Goal: Information Seeking & Learning: Learn about a topic

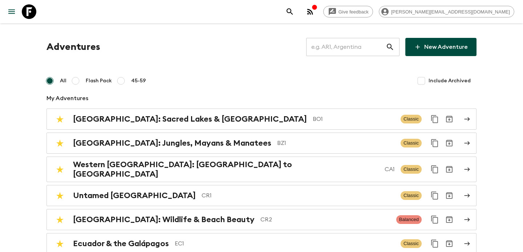
click at [350, 46] on input "text" at bounding box center [346, 47] width 80 height 20
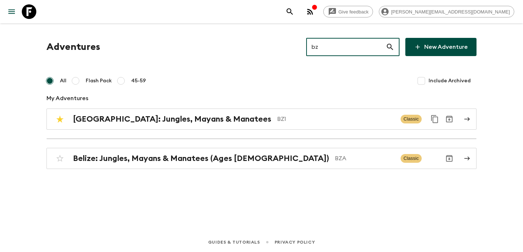
type input "bz1"
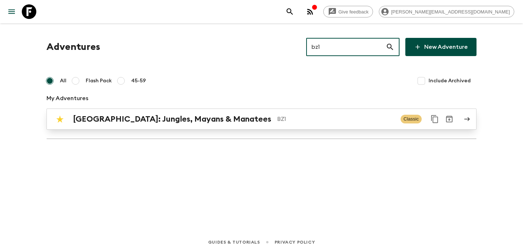
click at [312, 115] on p "BZ1" at bounding box center [336, 119] width 118 height 9
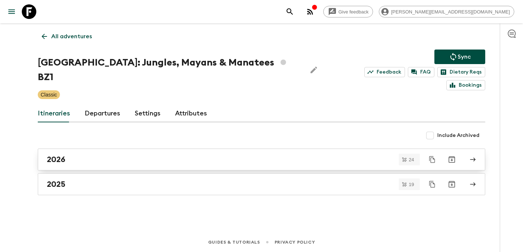
click at [69, 154] on div "2026" at bounding box center [255, 158] width 416 height 9
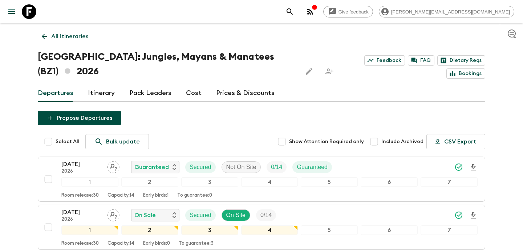
click at [192, 84] on link "Cost" at bounding box center [194, 92] width 16 height 17
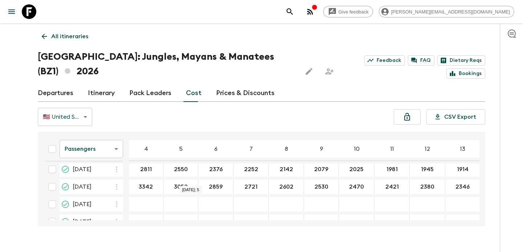
scroll to position [368, 0]
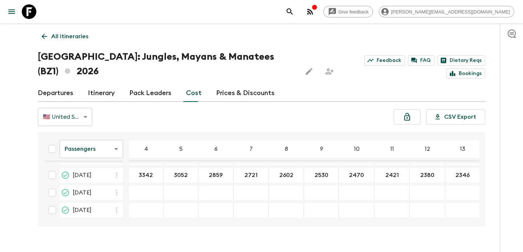
click at [70, 84] on link "Departures" at bounding box center [56, 92] width 36 height 17
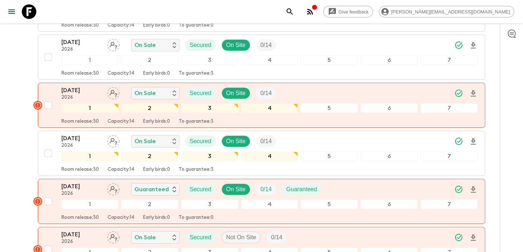
scroll to position [1105, 0]
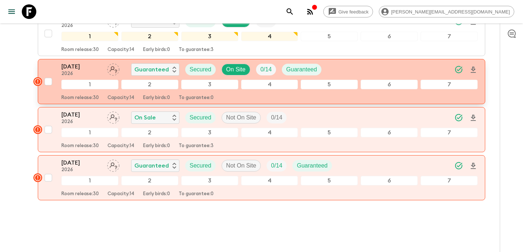
click at [334, 62] on div "[DATE] 2026 Guaranteed Secured On Site 0 / 14 Guaranteed" at bounding box center [269, 69] width 417 height 15
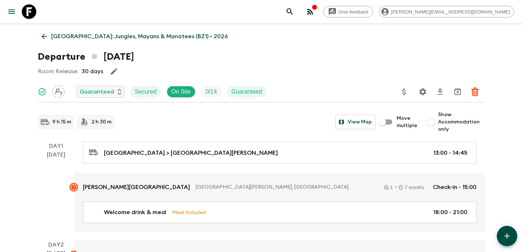
click at [96, 35] on p "[GEOGRAPHIC_DATA]: Jungles, Mayans & Manatees (BZ1) • 2026" at bounding box center [139, 36] width 177 height 9
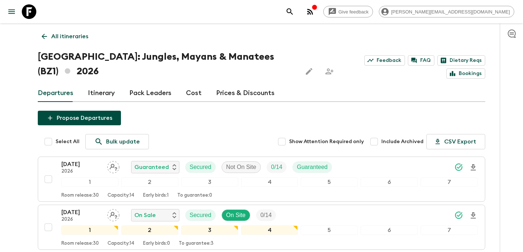
click at [60, 35] on p "All itineraries" at bounding box center [69, 36] width 37 height 9
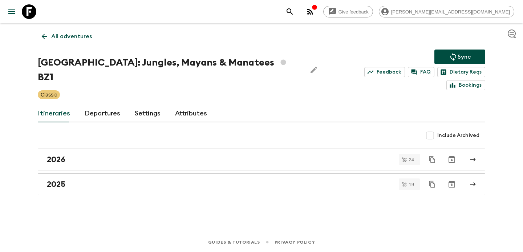
click at [83, 32] on p "All adventures" at bounding box center [71, 36] width 41 height 9
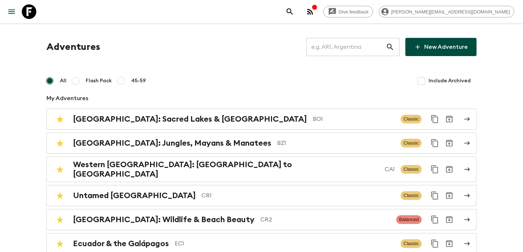
click at [358, 48] on input "text" at bounding box center [346, 47] width 80 height 20
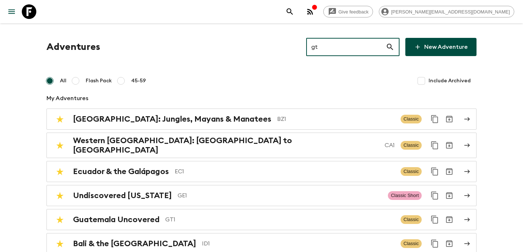
type input "gt1"
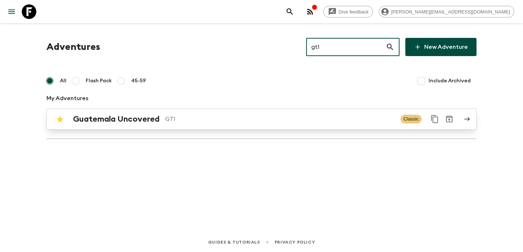
click at [276, 119] on p "GT1" at bounding box center [280, 119] width 230 height 9
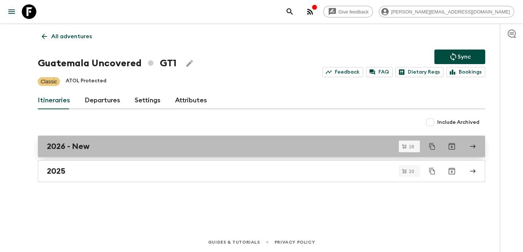
click at [213, 152] on link "2026 - New" at bounding box center [262, 146] width 448 height 22
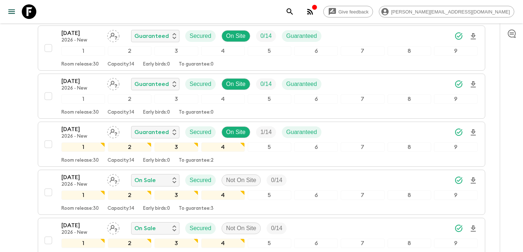
scroll to position [817, 0]
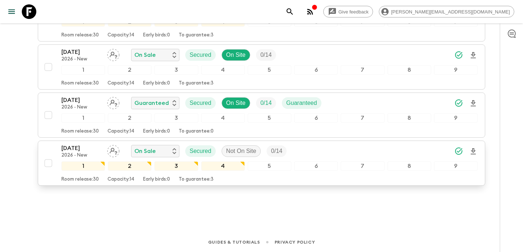
click at [210, 150] on p "Secured" at bounding box center [201, 150] width 22 height 9
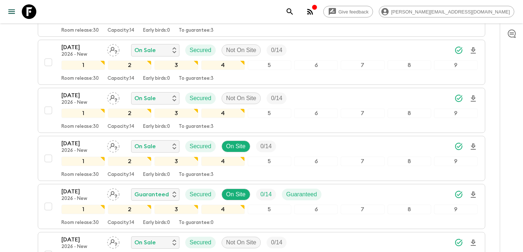
scroll to position [0, 0]
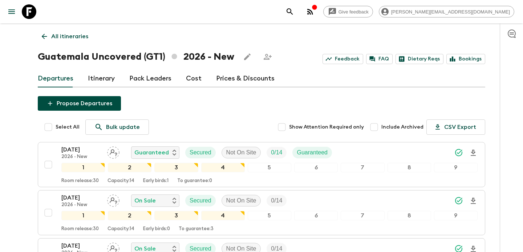
click at [72, 37] on p "All itineraries" at bounding box center [69, 36] width 37 height 9
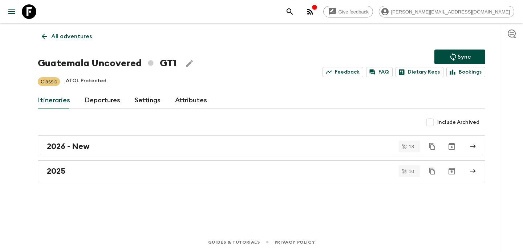
click at [72, 37] on p "All adventures" at bounding box center [71, 36] width 41 height 9
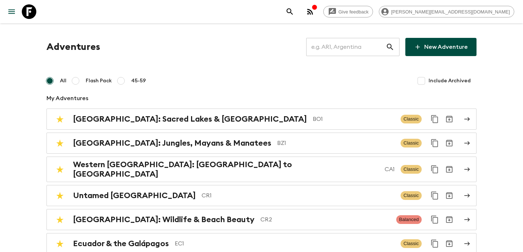
click at [346, 48] on input "text" at bounding box center [346, 47] width 80 height 20
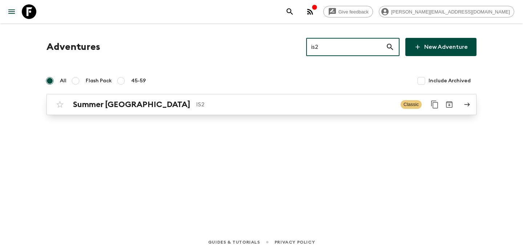
type input "is2"
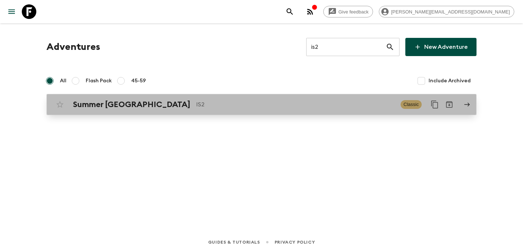
click at [345, 101] on p "IS2" at bounding box center [295, 104] width 199 height 9
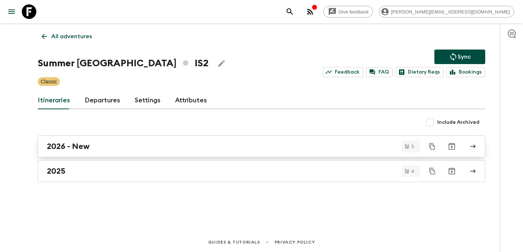
click at [210, 147] on div "2026 - New" at bounding box center [255, 145] width 416 height 9
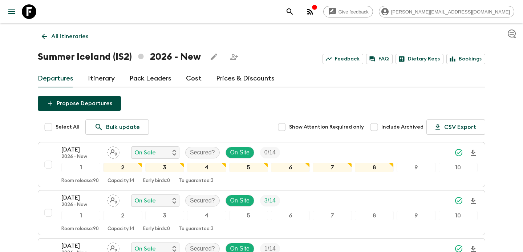
click at [79, 37] on p "All itineraries" at bounding box center [69, 36] width 37 height 9
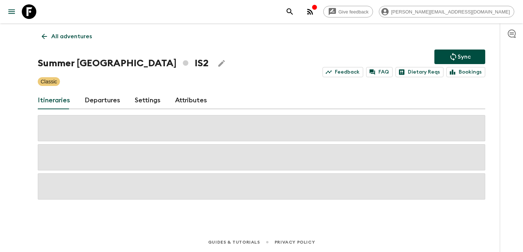
click at [79, 37] on p "All adventures" at bounding box center [71, 36] width 41 height 9
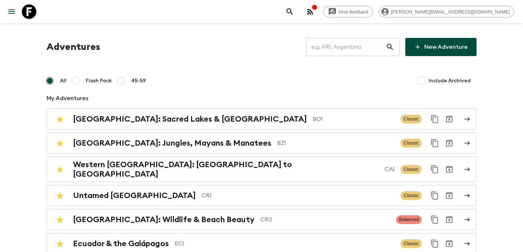
click at [339, 47] on input "text" at bounding box center [346, 47] width 80 height 20
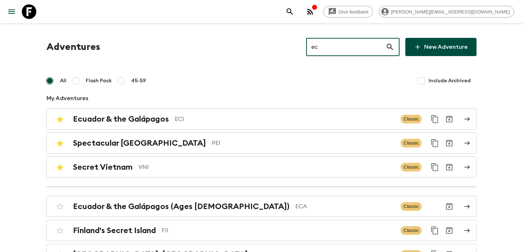
type input "ec1"
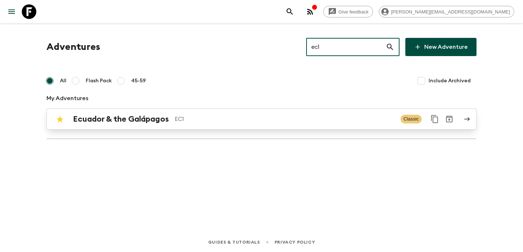
click at [349, 121] on p "EC1" at bounding box center [285, 119] width 220 height 9
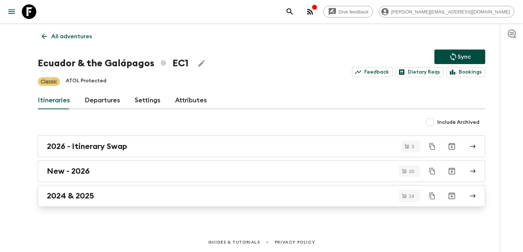
click at [307, 194] on div "2024 & 2025" at bounding box center [255, 195] width 416 height 9
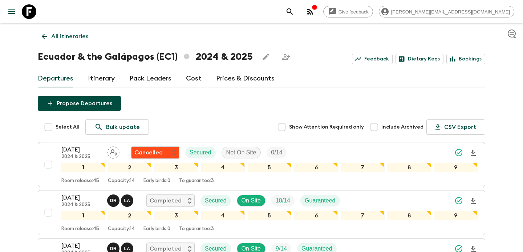
click at [382, 126] on input "Include Archived" at bounding box center [374, 127] width 15 height 15
checkbox input "true"
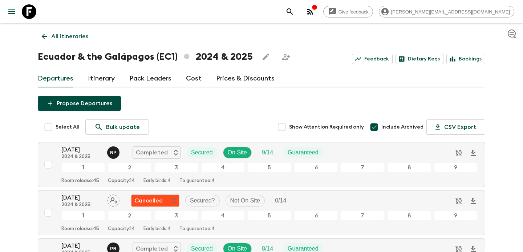
click at [46, 126] on input "Select All" at bounding box center [48, 127] width 15 height 15
checkbox input "true"
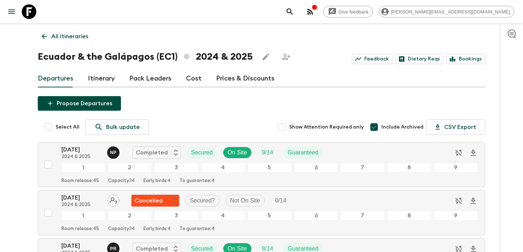
checkbox input "true"
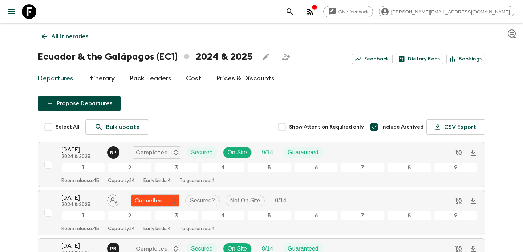
checkbox input "true"
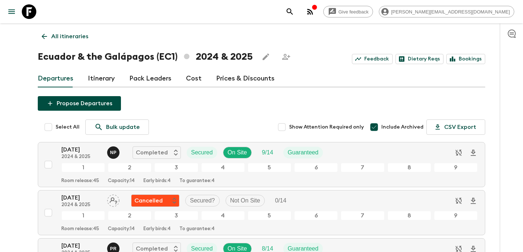
checkbox input "true"
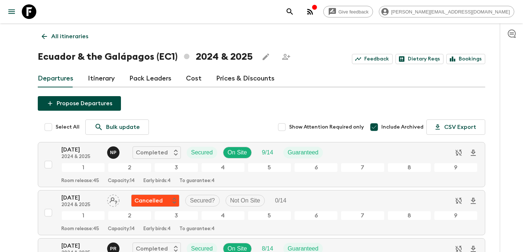
checkbox input "true"
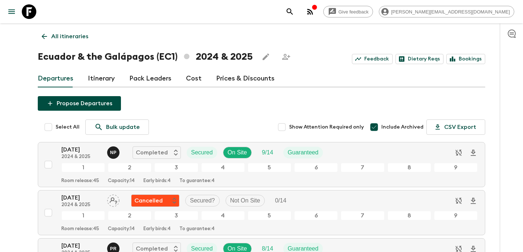
checkbox input "true"
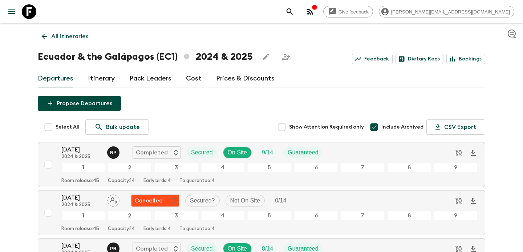
checkbox input "true"
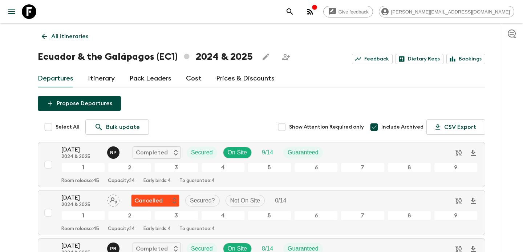
checkbox input "true"
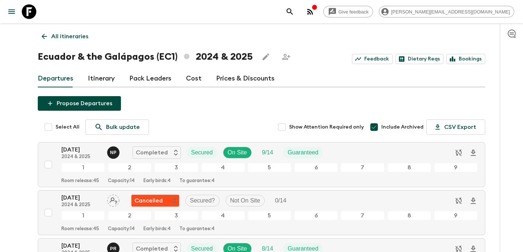
checkbox input "true"
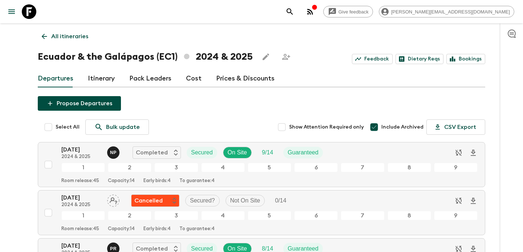
checkbox input "true"
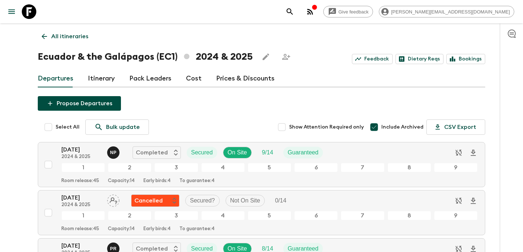
checkbox input "true"
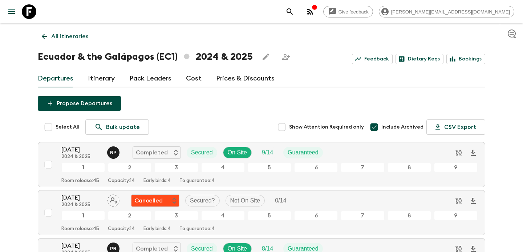
checkbox input "true"
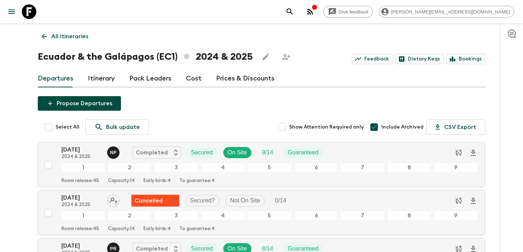
checkbox input "true"
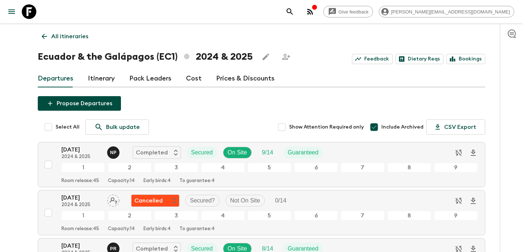
checkbox input "true"
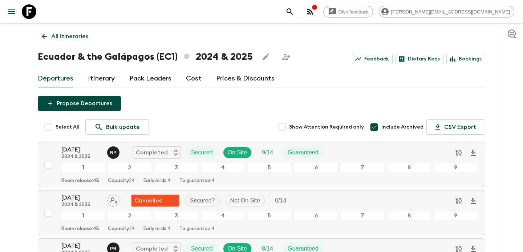
checkbox input "true"
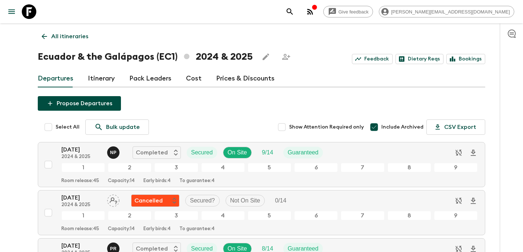
checkbox input "true"
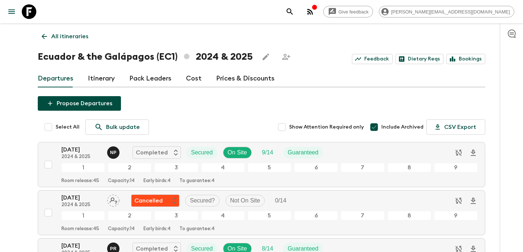
checkbox input "true"
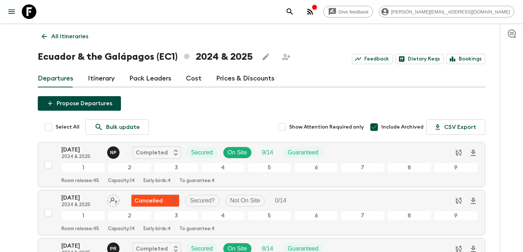
checkbox input "true"
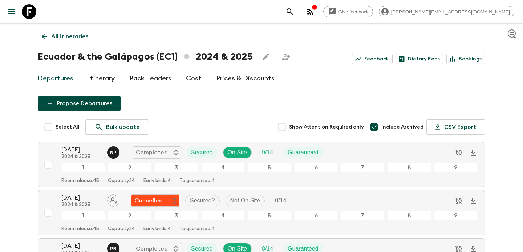
checkbox input "true"
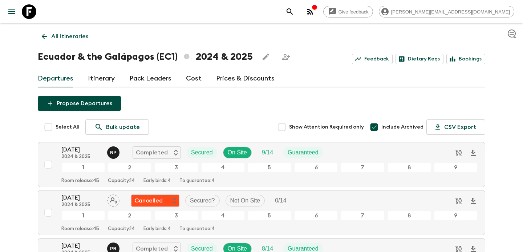
checkbox input "true"
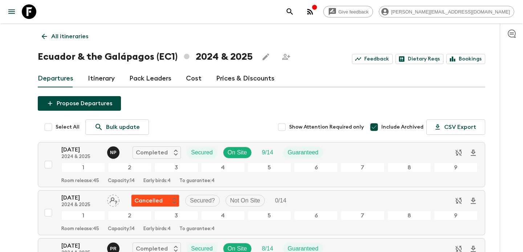
checkbox input "true"
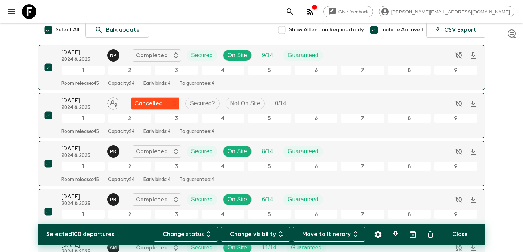
scroll to position [100, 0]
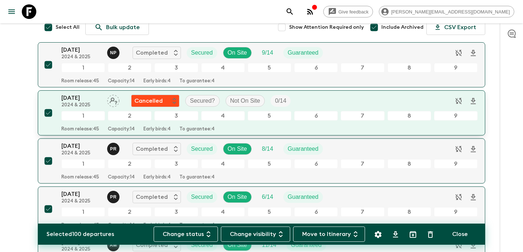
click at [45, 115] on input "checkbox" at bounding box center [48, 112] width 15 height 15
checkbox input "false"
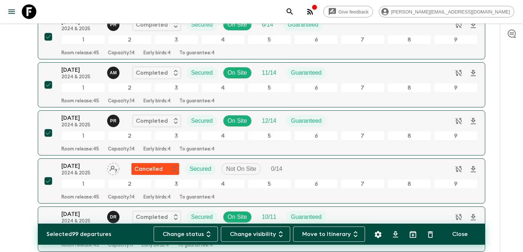
scroll to position [272, 0]
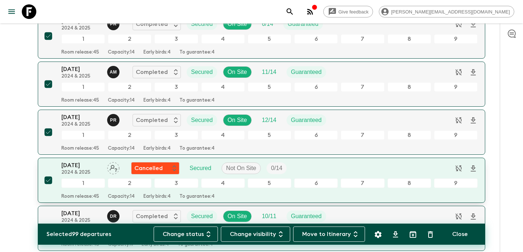
click at [52, 182] on input "checkbox" at bounding box center [48, 180] width 15 height 15
checkbox input "false"
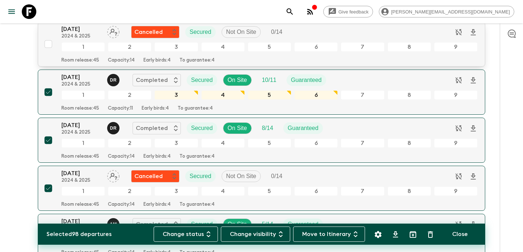
scroll to position [409, 0]
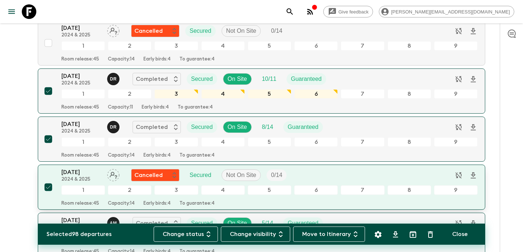
click at [50, 187] on input "checkbox" at bounding box center [48, 187] width 15 height 15
checkbox input "false"
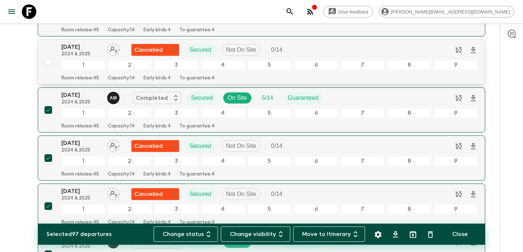
scroll to position [536, 0]
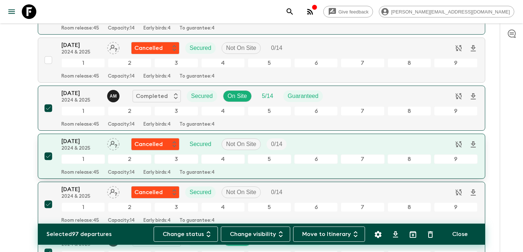
click at [47, 160] on input "checkbox" at bounding box center [48, 156] width 15 height 15
checkbox input "false"
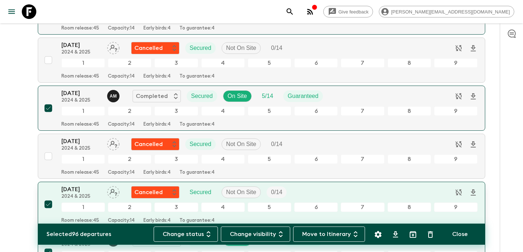
click at [45, 202] on input "checkbox" at bounding box center [48, 204] width 15 height 15
checkbox input "false"
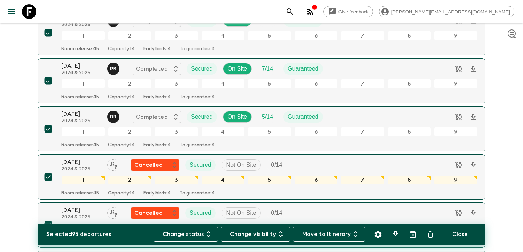
scroll to position [757, 0]
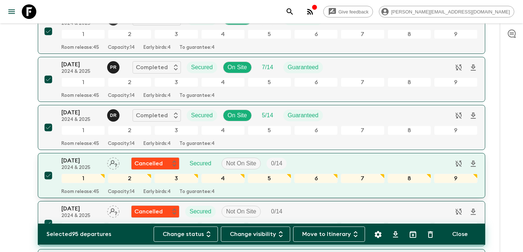
click at [47, 176] on input "checkbox" at bounding box center [48, 175] width 15 height 15
checkbox input "false"
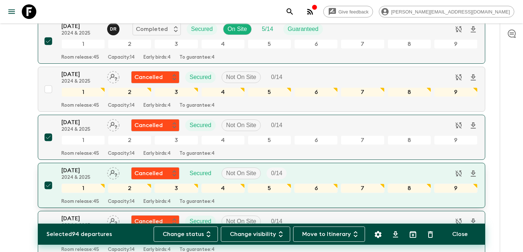
scroll to position [845, 0]
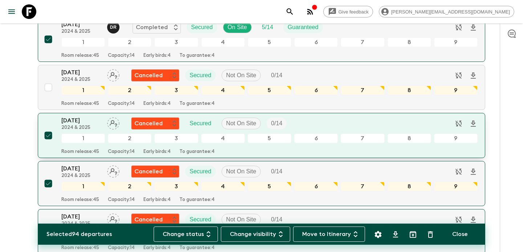
click at [49, 139] on input "checkbox" at bounding box center [48, 135] width 15 height 15
checkbox input "false"
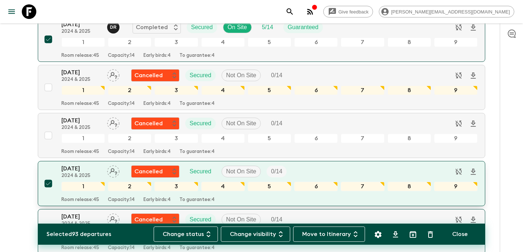
click at [51, 183] on input "checkbox" at bounding box center [48, 183] width 15 height 15
checkbox input "false"
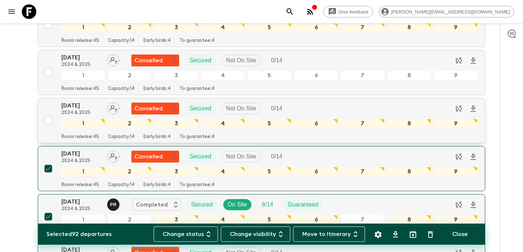
scroll to position [914, 0]
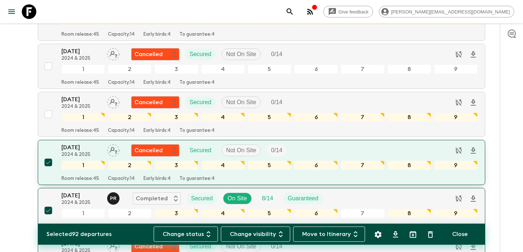
click at [46, 164] on input "checkbox" at bounding box center [48, 162] width 15 height 15
checkbox input "false"
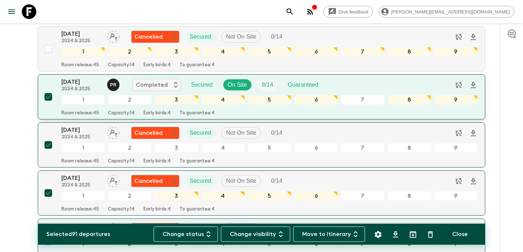
scroll to position [1026, 0]
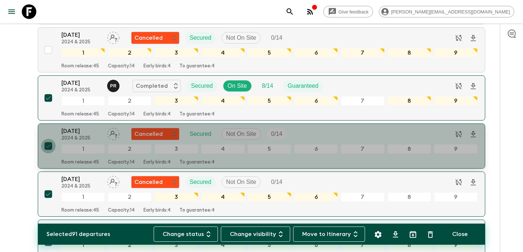
click at [45, 144] on input "checkbox" at bounding box center [48, 145] width 15 height 15
checkbox input "false"
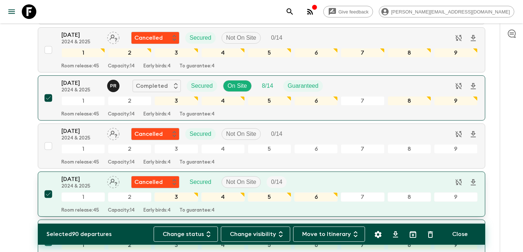
click at [50, 192] on input "checkbox" at bounding box center [48, 193] width 15 height 15
checkbox input "false"
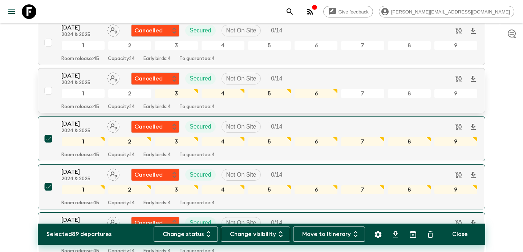
scroll to position [1139, 0]
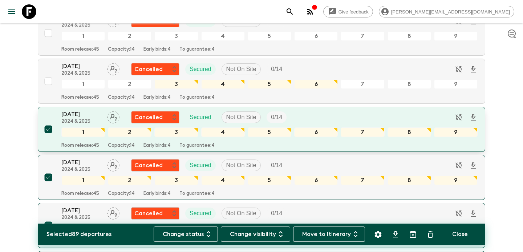
click at [49, 130] on input "checkbox" at bounding box center [48, 129] width 15 height 15
checkbox input "false"
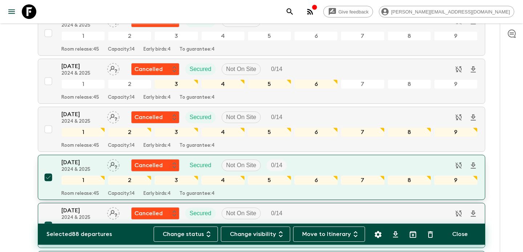
click at [50, 178] on input "checkbox" at bounding box center [48, 177] width 15 height 15
checkbox input "false"
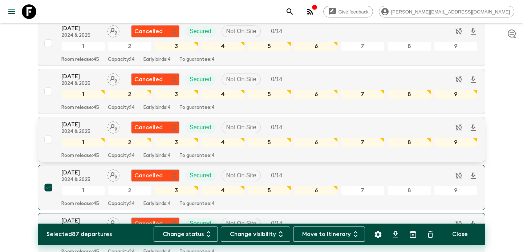
scroll to position [1182, 0]
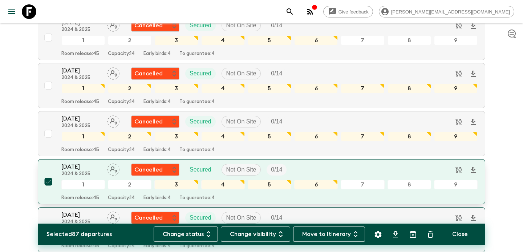
click at [51, 181] on input "checkbox" at bounding box center [48, 181] width 15 height 15
checkbox input "false"
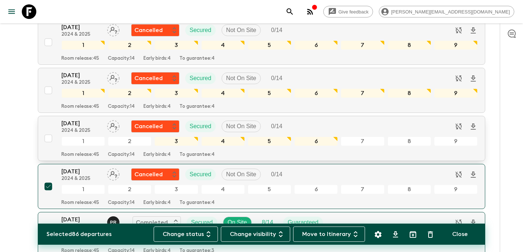
scroll to position [1237, 0]
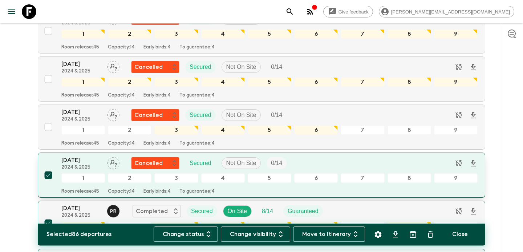
click at [45, 174] on input "checkbox" at bounding box center [48, 175] width 15 height 15
checkbox input "false"
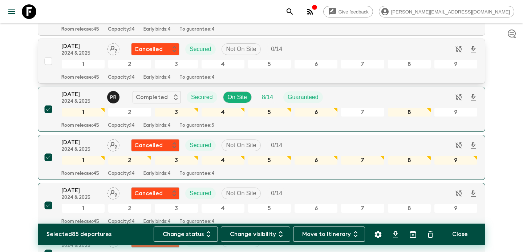
scroll to position [1353, 0]
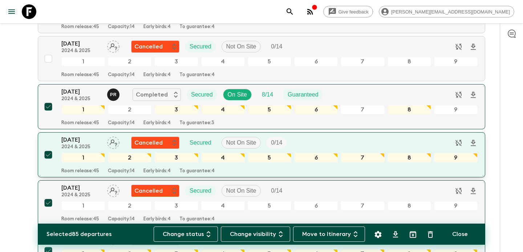
click at [48, 158] on input "checkbox" at bounding box center [48, 154] width 15 height 15
checkbox input "false"
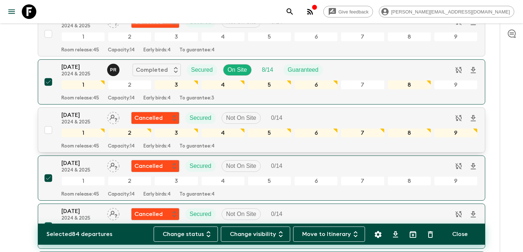
scroll to position [1399, 0]
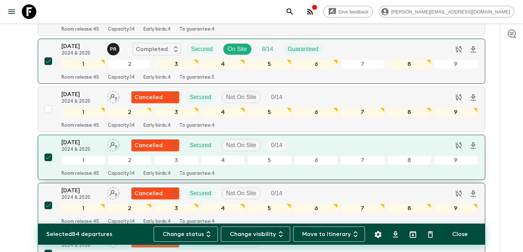
click at [48, 156] on input "checkbox" at bounding box center [48, 157] width 15 height 15
checkbox input "false"
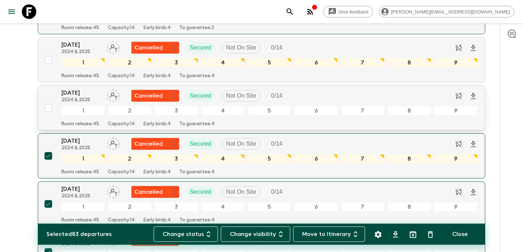
scroll to position [1459, 0]
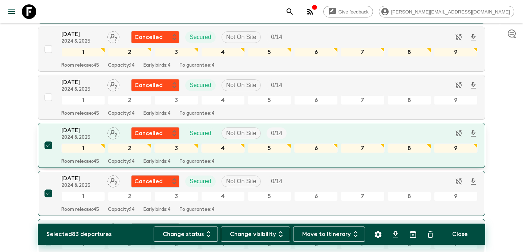
click at [48, 145] on input "checkbox" at bounding box center [48, 145] width 15 height 15
checkbox input "false"
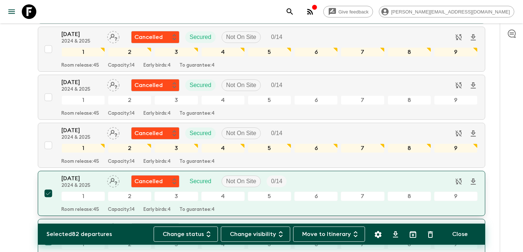
click at [51, 196] on input "checkbox" at bounding box center [48, 193] width 15 height 15
checkbox input "false"
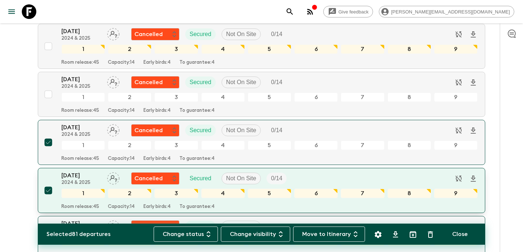
scroll to position [1558, 0]
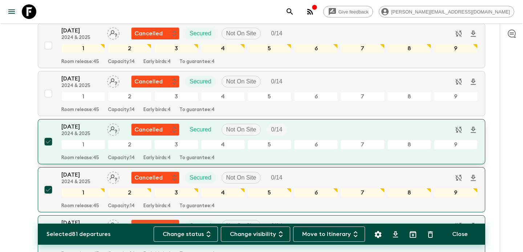
click at [48, 143] on input "checkbox" at bounding box center [48, 141] width 15 height 15
checkbox input "false"
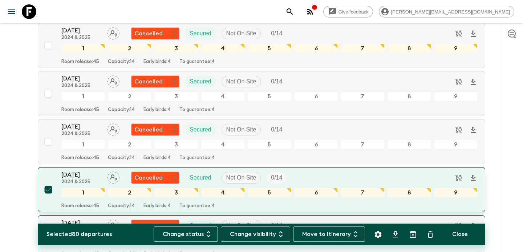
click at [50, 190] on input "checkbox" at bounding box center [48, 189] width 15 height 15
checkbox input "false"
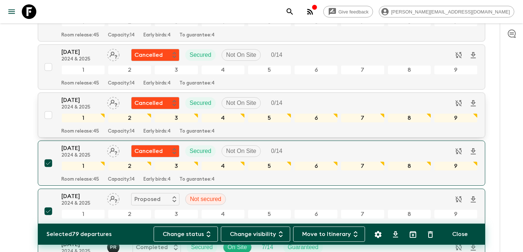
scroll to position [1638, 0]
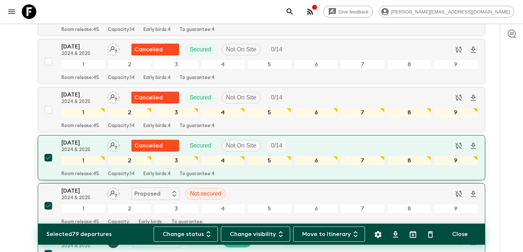
click at [48, 157] on input "checkbox" at bounding box center [48, 157] width 15 height 15
checkbox input "false"
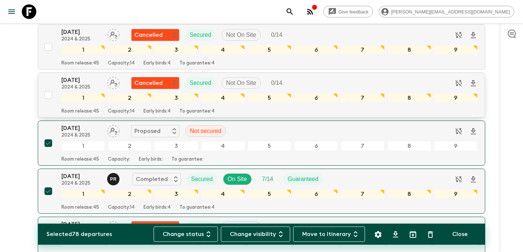
scroll to position [1703, 0]
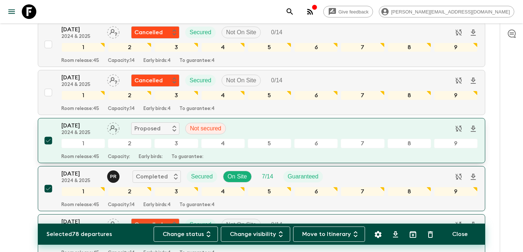
click at [48, 139] on input "checkbox" at bounding box center [48, 140] width 15 height 15
checkbox input "false"
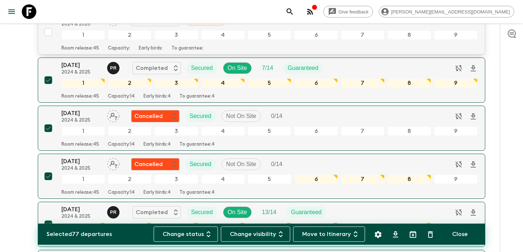
scroll to position [1813, 0]
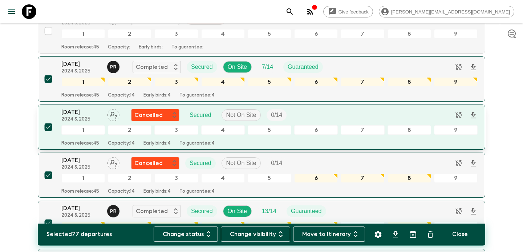
click at [49, 129] on input "checkbox" at bounding box center [48, 127] width 15 height 15
checkbox input "false"
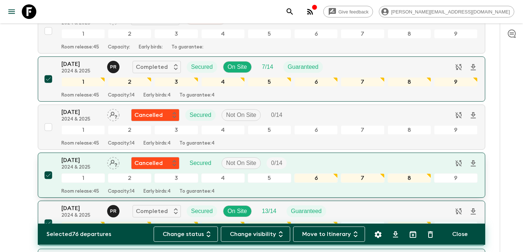
click at [50, 174] on input "checkbox" at bounding box center [48, 175] width 15 height 15
checkbox input "false"
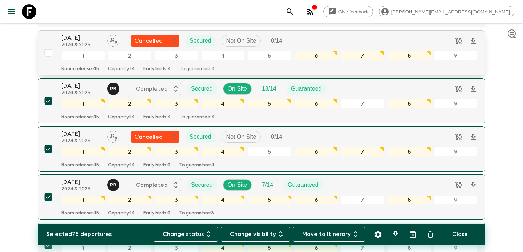
scroll to position [1936, 0]
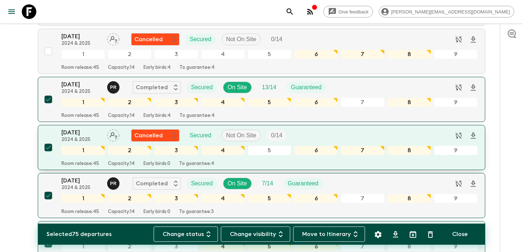
click at [50, 149] on input "checkbox" at bounding box center [48, 147] width 15 height 15
checkbox input "false"
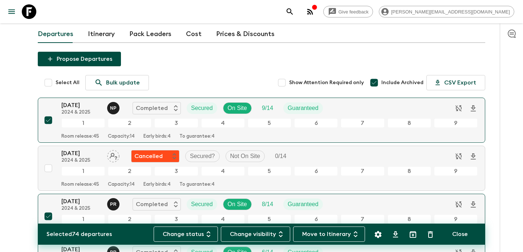
scroll to position [0, 0]
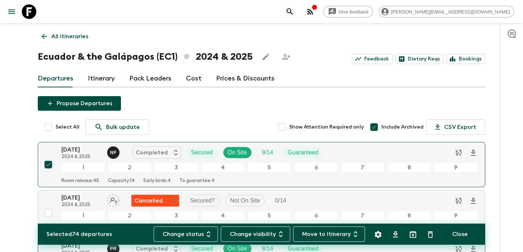
click at [379, 121] on input "Include Archived" at bounding box center [374, 127] width 15 height 15
checkbox input "false"
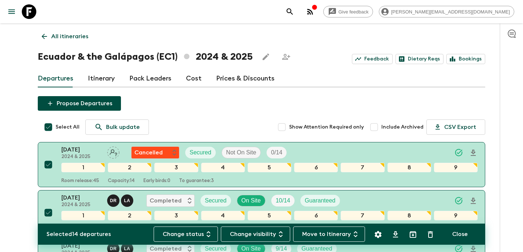
click at [47, 128] on input "Select All" at bounding box center [48, 127] width 15 height 15
checkbox input "false"
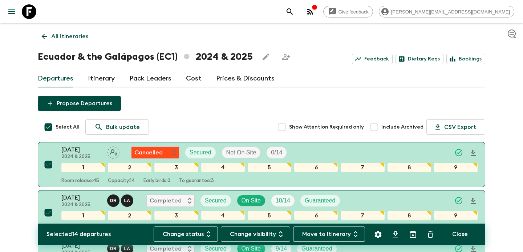
checkbox input "false"
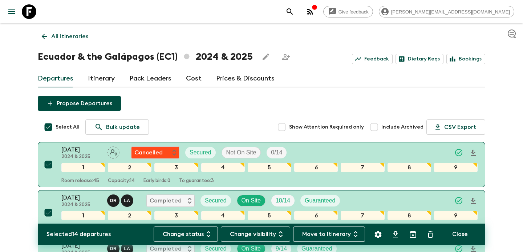
checkbox input "false"
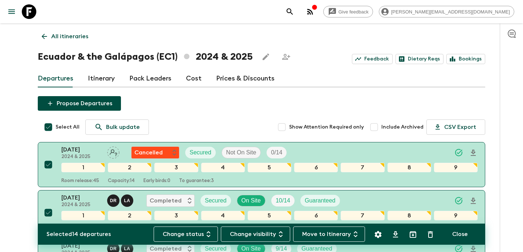
checkbox input "false"
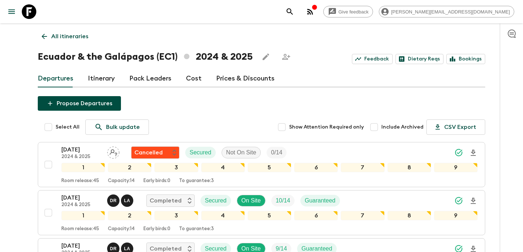
click at [72, 39] on p "All itineraries" at bounding box center [69, 36] width 37 height 9
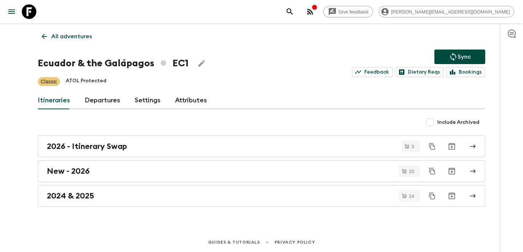
click at [72, 39] on p "All adventures" at bounding box center [71, 36] width 41 height 9
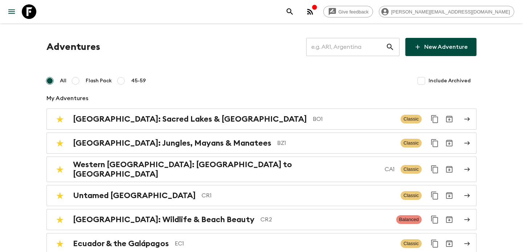
click at [336, 47] on input "text" at bounding box center [346, 47] width 80 height 20
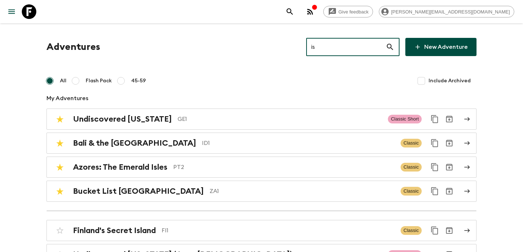
type input "is2"
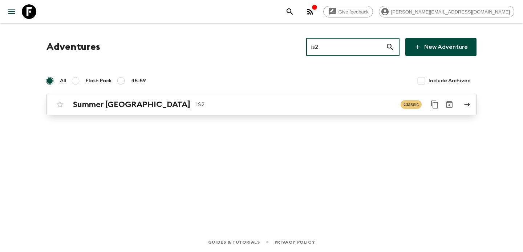
click at [220, 108] on p "IS2" at bounding box center [295, 104] width 199 height 9
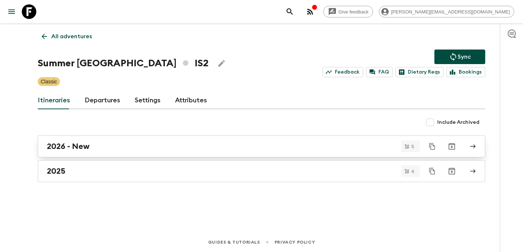
click at [193, 152] on link "2026 - New" at bounding box center [262, 146] width 448 height 22
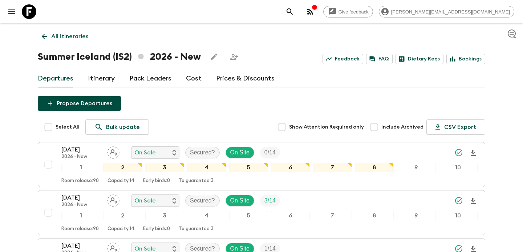
click at [107, 77] on link "Itinerary" at bounding box center [101, 78] width 27 height 17
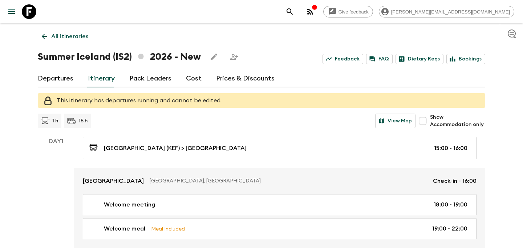
click at [73, 78] on div "Departures Itinerary Pack Leaders Cost Prices & Discounts" at bounding box center [262, 78] width 448 height 17
click at [68, 80] on link "Departures" at bounding box center [56, 78] width 36 height 17
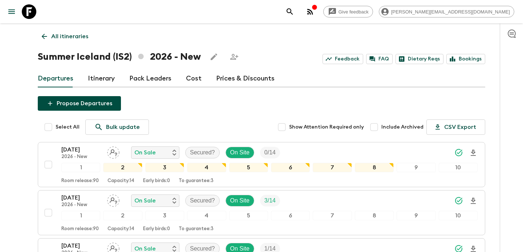
click at [194, 81] on link "Cost" at bounding box center [194, 78] width 16 height 17
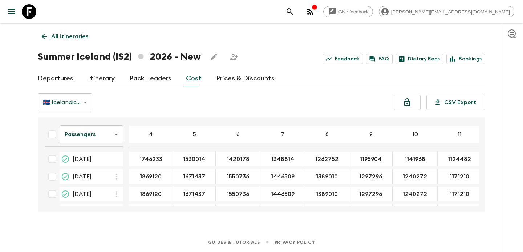
click at [57, 80] on link "Departures" at bounding box center [56, 78] width 36 height 17
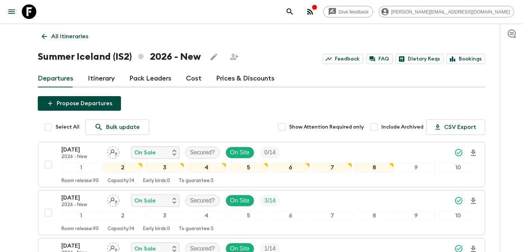
click at [53, 32] on p "All itineraries" at bounding box center [69, 36] width 37 height 9
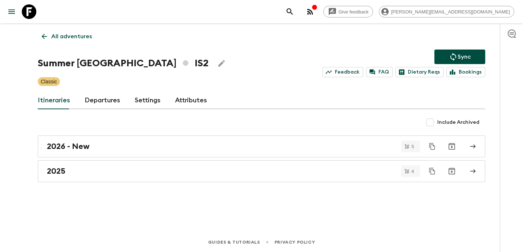
click at [53, 32] on p "All adventures" at bounding box center [71, 36] width 41 height 9
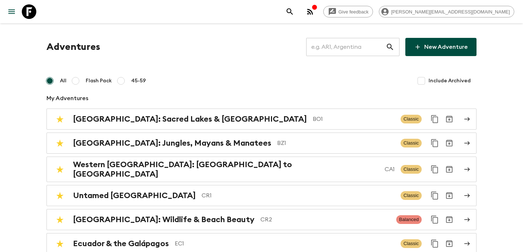
click at [354, 48] on input "text" at bounding box center [346, 47] width 80 height 20
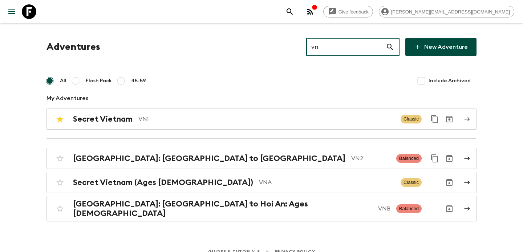
type input "vn2"
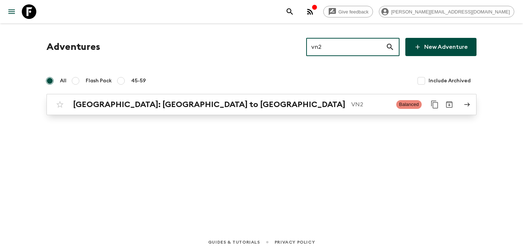
click at [352, 101] on p "VN2" at bounding box center [371, 104] width 39 height 9
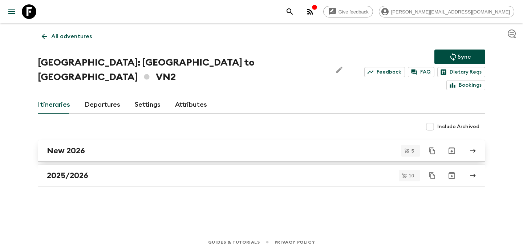
click at [118, 146] on div "New 2026" at bounding box center [255, 150] width 416 height 9
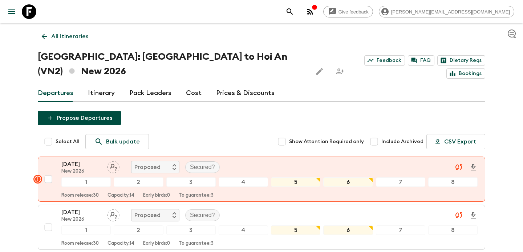
click at [186, 84] on link "Cost" at bounding box center [194, 92] width 16 height 17
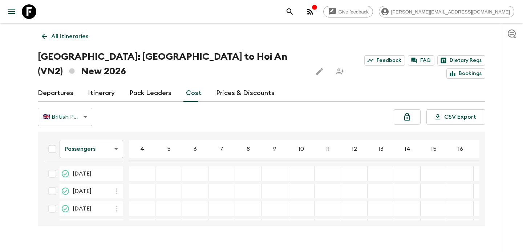
click at [97, 137] on body "Give feedback [PERSON_NAME][EMAIL_ADDRESS][DOMAIN_NAME] All itineraries [GEOGRA…" at bounding box center [261, 133] width 523 height 266
click at [92, 175] on li "Mandatory" at bounding box center [92, 175] width 64 height 12
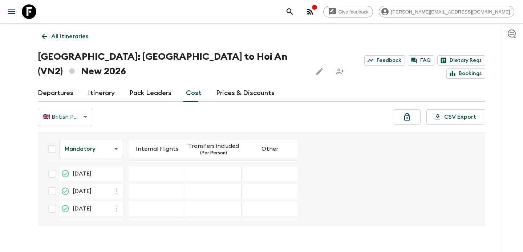
click at [65, 35] on p "All itineraries" at bounding box center [69, 36] width 37 height 9
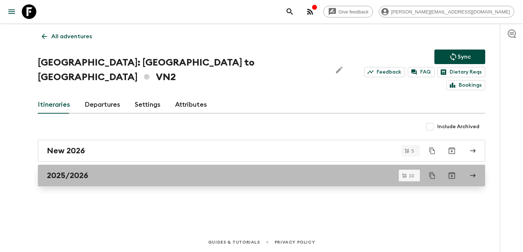
click at [121, 170] on div "2025/2026" at bounding box center [255, 174] width 416 height 9
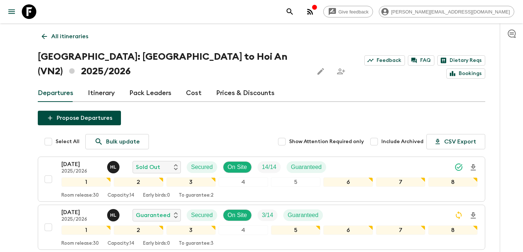
click at [186, 84] on link "Cost" at bounding box center [194, 92] width 16 height 17
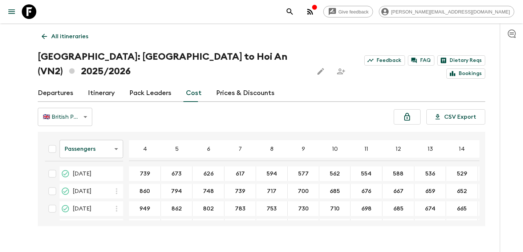
click at [101, 144] on body "Give feedback [PERSON_NAME][EMAIL_ADDRESS][DOMAIN_NAME] All itineraries [GEOGRA…" at bounding box center [261, 133] width 523 height 266
click at [96, 172] on li "Mandatory" at bounding box center [92, 175] width 64 height 12
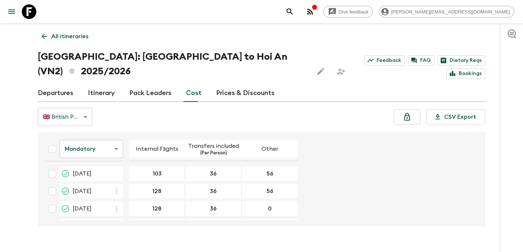
click at [63, 84] on link "Departures" at bounding box center [56, 92] width 36 height 17
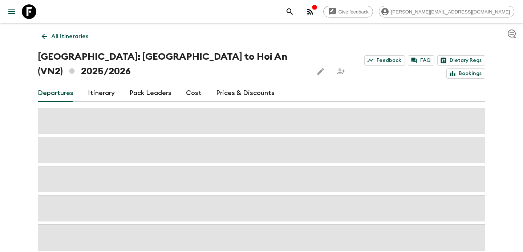
click at [193, 84] on link "Cost" at bounding box center [194, 92] width 16 height 17
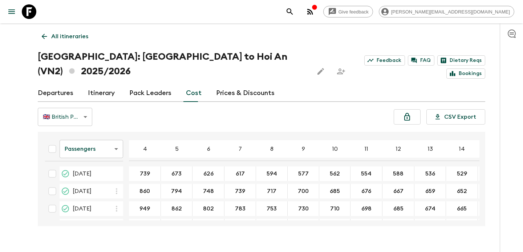
click at [74, 40] on p "All itineraries" at bounding box center [69, 36] width 37 height 9
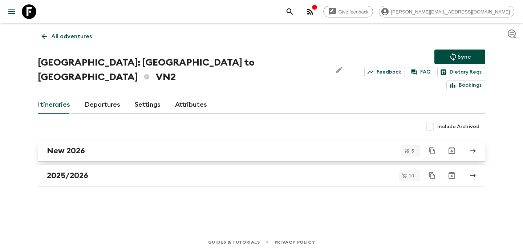
click at [176, 146] on div "New 2026" at bounding box center [255, 150] width 416 height 9
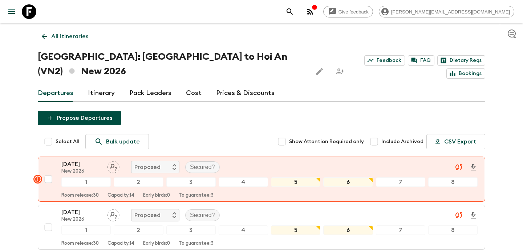
click at [191, 84] on link "Cost" at bounding box center [194, 92] width 16 height 17
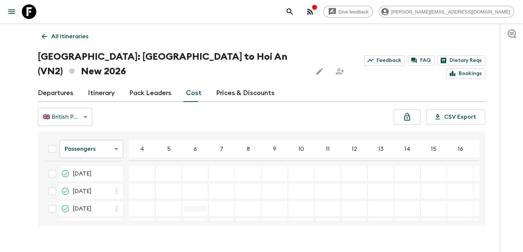
scroll to position [36, 0]
click at [80, 38] on p "All itineraries" at bounding box center [69, 36] width 37 height 9
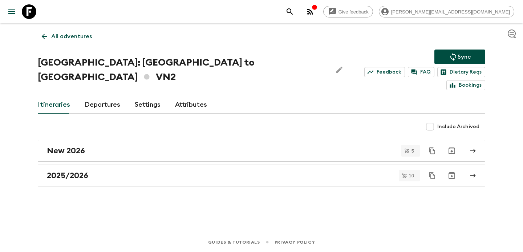
click at [80, 38] on p "All adventures" at bounding box center [71, 36] width 41 height 9
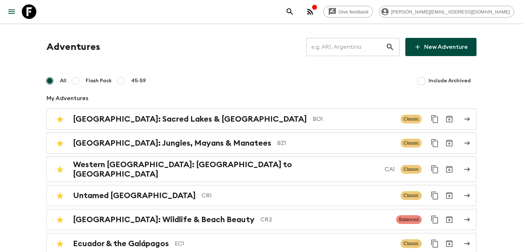
click at [376, 56] on input "text" at bounding box center [346, 47] width 80 height 20
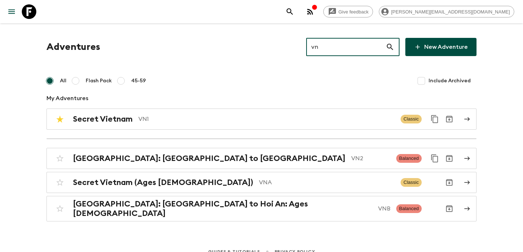
type input "vn2"
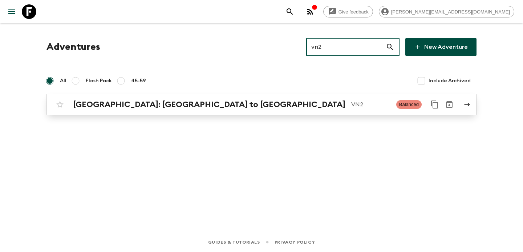
click at [255, 111] on div "[GEOGRAPHIC_DATA]: [GEOGRAPHIC_DATA] to Hoi An VN2 Balanced" at bounding box center [248, 104] width 390 height 15
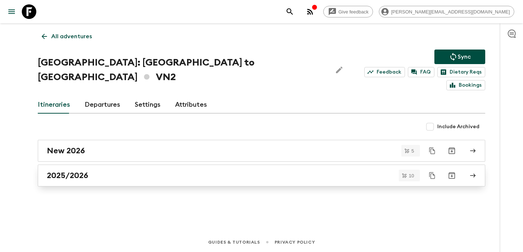
click at [200, 170] on div "2025/2026" at bounding box center [255, 174] width 416 height 9
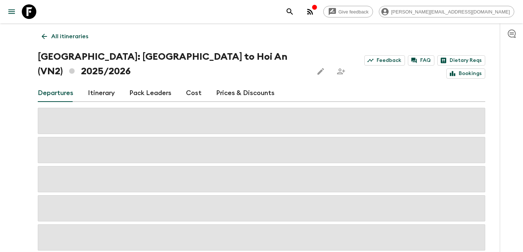
click at [190, 84] on link "Cost" at bounding box center [194, 92] width 16 height 17
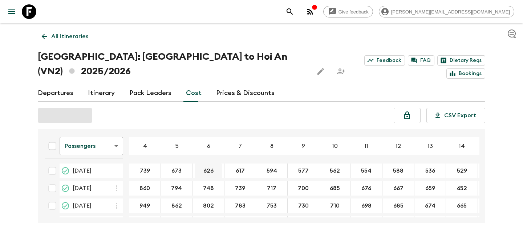
scroll to position [124, 0]
click at [111, 137] on body "Give feedback [PERSON_NAME][EMAIL_ADDRESS][DOMAIN_NAME] All itineraries [GEOGRA…" at bounding box center [261, 131] width 523 height 263
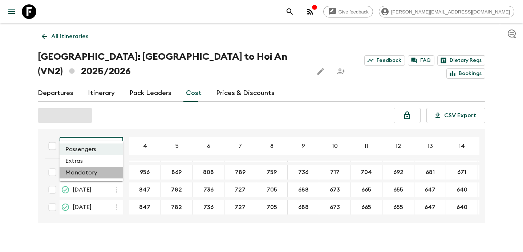
click at [101, 171] on li "Mandatory" at bounding box center [92, 172] width 64 height 12
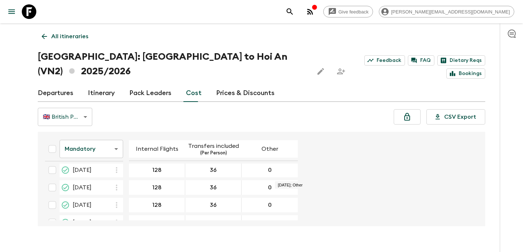
scroll to position [40, 0]
click at [113, 137] on body "Give feedback [PERSON_NAME][EMAIL_ADDRESS][DOMAIN_NAME] All itineraries [GEOGRA…" at bounding box center [261, 133] width 523 height 266
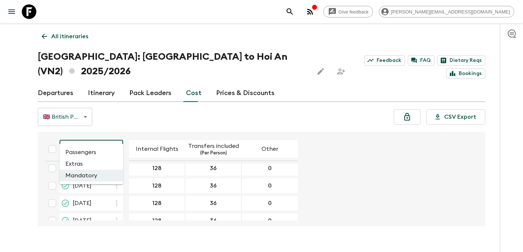
click at [103, 154] on li "Passengers" at bounding box center [92, 152] width 64 height 12
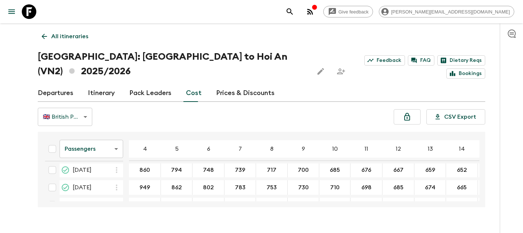
scroll to position [22, 0]
click at [112, 136] on body "Give feedback [PERSON_NAME][EMAIL_ADDRESS][DOMAIN_NAME] All itineraries [GEOGRA…" at bounding box center [261, 123] width 523 height 247
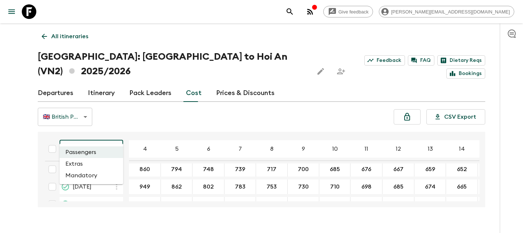
click at [96, 172] on li "Mandatory" at bounding box center [92, 175] width 64 height 12
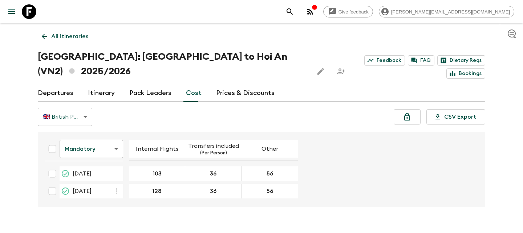
click at [111, 142] on body "Give feedback [PERSON_NAME][EMAIL_ADDRESS][DOMAIN_NAME] All itineraries [GEOGRA…" at bounding box center [261, 123] width 523 height 247
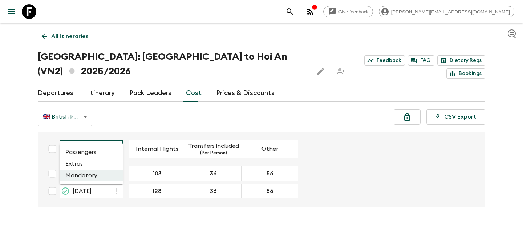
click at [105, 149] on li "Passengers" at bounding box center [92, 152] width 64 height 12
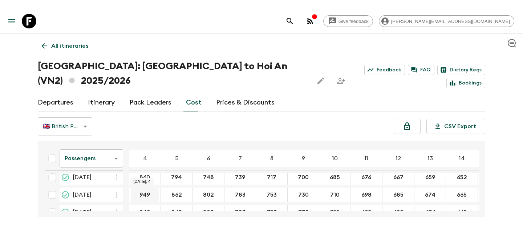
scroll to position [23, 0]
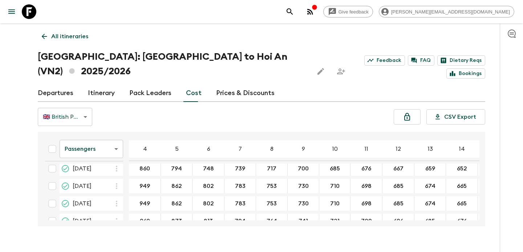
click at [84, 41] on link "All itineraries" at bounding box center [65, 36] width 55 height 15
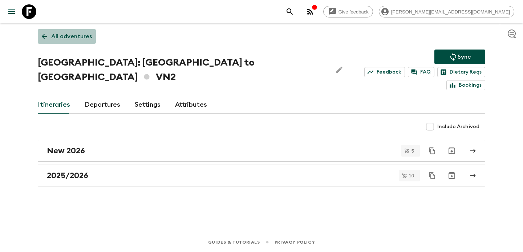
click at [84, 41] on link "All adventures" at bounding box center [67, 36] width 58 height 15
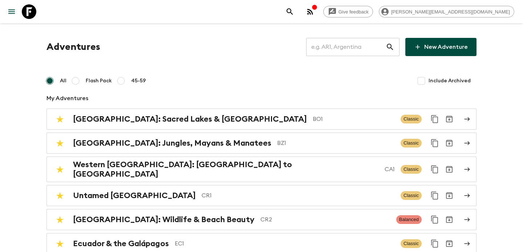
click at [345, 50] on input "text" at bounding box center [346, 47] width 80 height 20
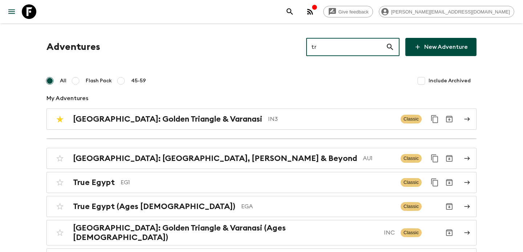
type input "tr3"
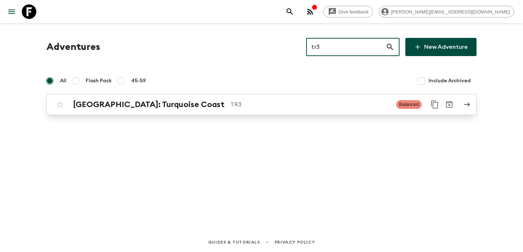
click at [250, 111] on div "[GEOGRAPHIC_DATA]: Turquoise Coast TR3 Balanced" at bounding box center [248, 104] width 390 height 15
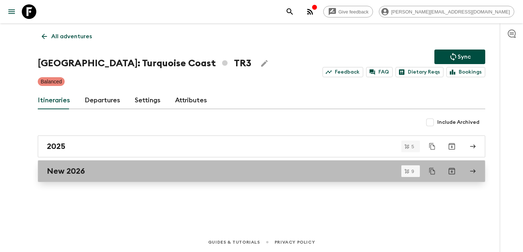
click at [191, 176] on link "New 2026" at bounding box center [262, 171] width 448 height 22
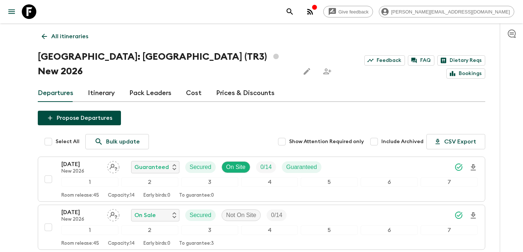
click at [63, 39] on p "All itineraries" at bounding box center [69, 36] width 37 height 9
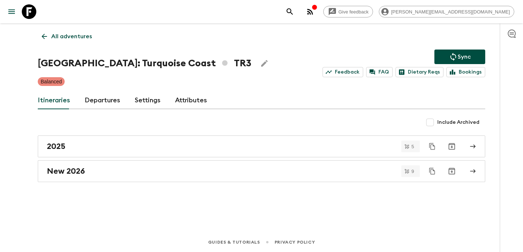
click at [63, 39] on p "All adventures" at bounding box center [71, 36] width 41 height 9
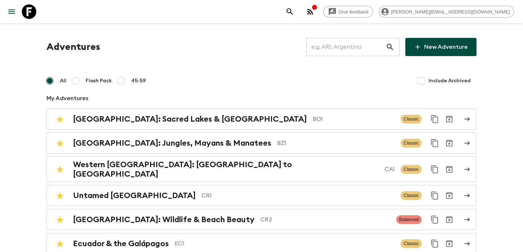
click at [353, 45] on input "text" at bounding box center [346, 47] width 80 height 20
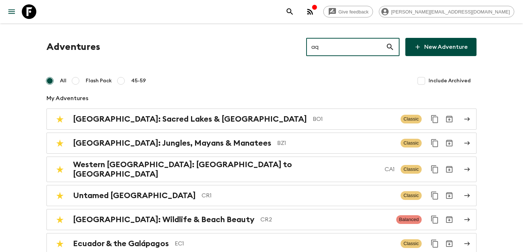
type input "aq1"
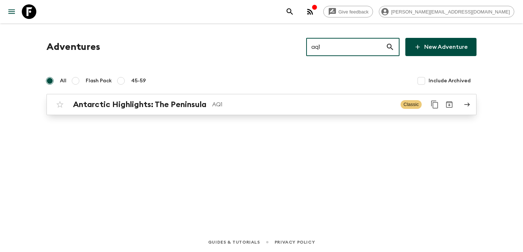
click at [271, 102] on p "AQ1" at bounding box center [303, 104] width 183 height 9
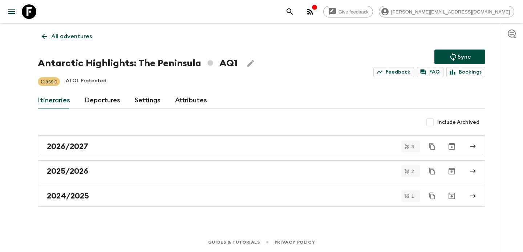
click at [172, 163] on link "2025/2026" at bounding box center [262, 171] width 448 height 22
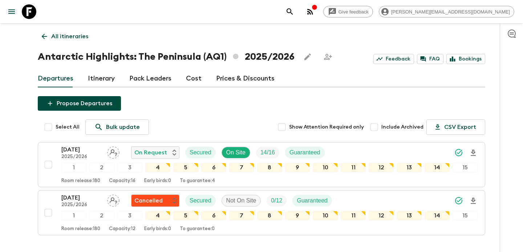
click at [78, 34] on p "All itineraries" at bounding box center [69, 36] width 37 height 9
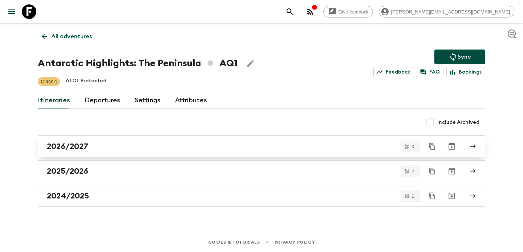
click at [152, 145] on div "2026/2027" at bounding box center [255, 145] width 416 height 9
